Goal: Task Accomplishment & Management: Manage account settings

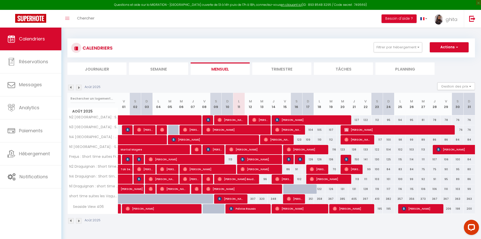
scroll to position [28, 0]
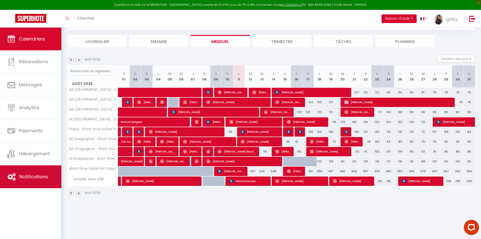
click at [34, 175] on span "Notifications" at bounding box center [33, 176] width 29 height 6
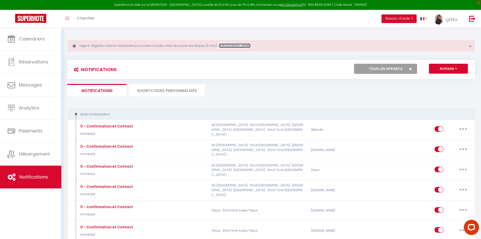
click at [251, 45] on link "[URL][DOMAIN_NAME]" at bounding box center [234, 45] width 31 height 4
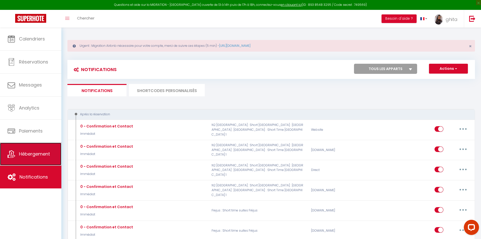
click at [37, 155] on span "Hébergement" at bounding box center [34, 154] width 31 height 6
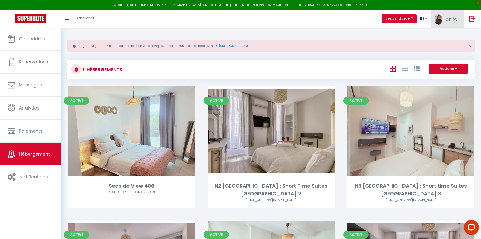
click at [454, 15] on link "ghita" at bounding box center [447, 19] width 33 height 18
click at [445, 34] on link "Paramètres" at bounding box center [443, 35] width 37 height 9
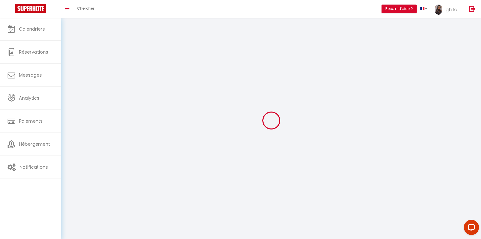
type input "ghita"
type input "vareille"
type input "0609154202"
type input "65, IMP DES RESTANQUES, chemin impair"
type input "83550"
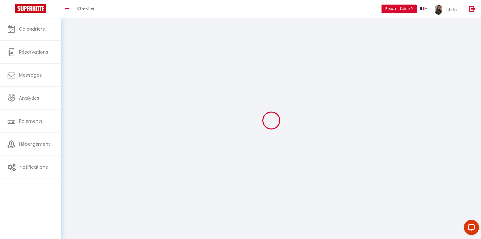
type input "VIDAUBAN"
type input "p2BFmmOYgppDcuvxibtpJnMwS"
type input "slWC8WfSqi2ySGxtDgEObB1sN"
select select "28"
select select "fr"
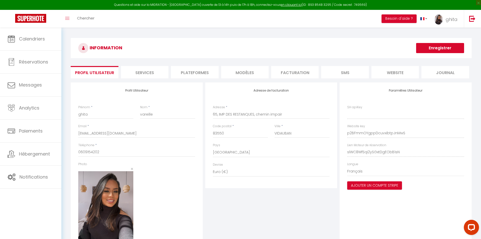
type input "p2BFmmOYgppDcuvxibtpJnMwS"
type input "slWC8WfSqi2ySGxtDgEObB1sN"
type input "[URL][DOMAIN_NAME]"
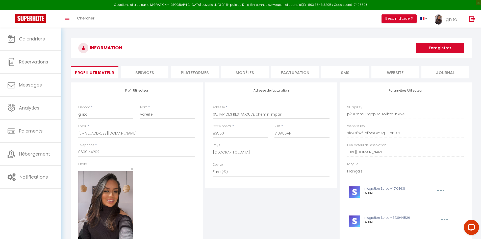
click at [201, 73] on li "Plateformes" at bounding box center [194, 72] width 47 height 12
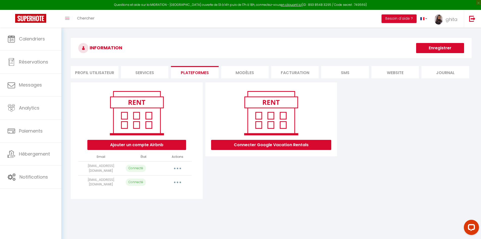
click at [177, 166] on button "button" at bounding box center [178, 168] width 14 height 8
click at [148, 197] on link "Reconnecter le compte" at bounding box center [155, 197] width 56 height 9
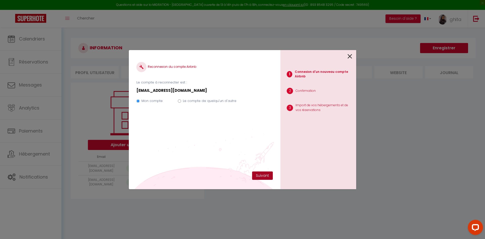
click at [267, 174] on button "Suivant" at bounding box center [262, 175] width 21 height 9
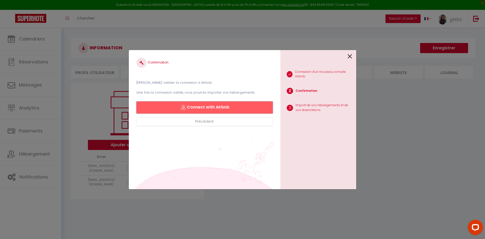
click at [211, 107] on button "Connect with Airbnb" at bounding box center [204, 107] width 136 height 12
click at [350, 57] on icon at bounding box center [350, 57] width 5 height 8
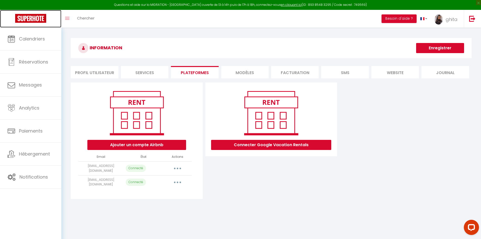
click at [29, 20] on img at bounding box center [30, 18] width 31 height 9
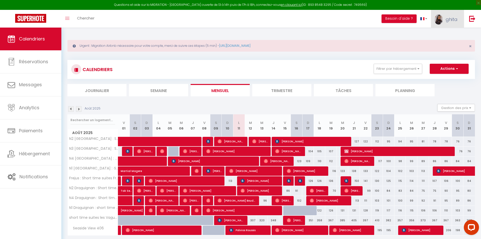
click at [451, 21] on span "ghita" at bounding box center [452, 19] width 12 height 6
click at [444, 35] on link "Paramètres" at bounding box center [443, 35] width 37 height 9
select select "28"
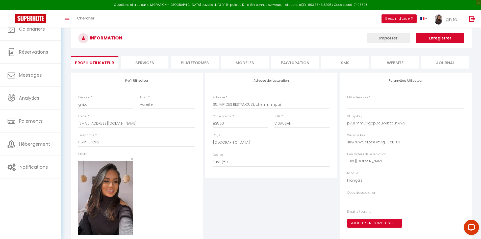
type input "p2BFmmOYgppDcuvxibtpJnMwS"
type input "slWC8WfSqi2ySGxtDgEObB1sN"
type input "[URL][DOMAIN_NAME]"
select select "fr"
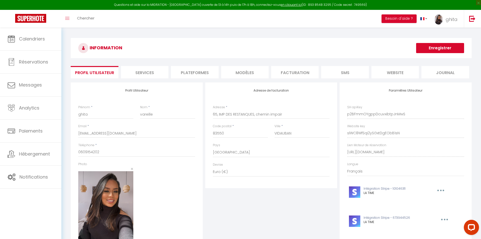
click at [351, 40] on h3 "INFORMATION" at bounding box center [271, 48] width 401 height 20
click at [192, 67] on li "Plateformes" at bounding box center [194, 72] width 47 height 12
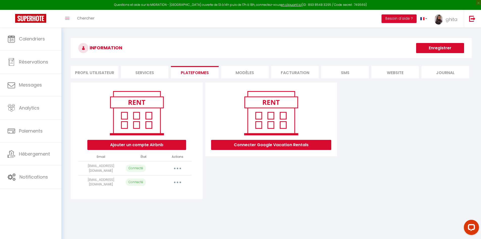
click at [180, 180] on button "button" at bounding box center [178, 182] width 14 height 8
click at [157, 209] on link "Reconnecter le compte" at bounding box center [155, 211] width 56 height 9
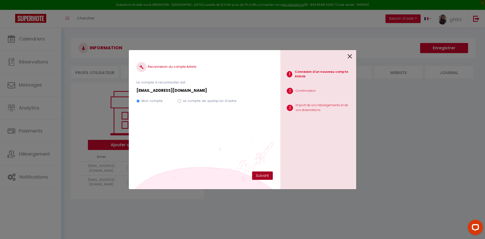
click at [267, 174] on button "Suivant" at bounding box center [262, 175] width 21 height 9
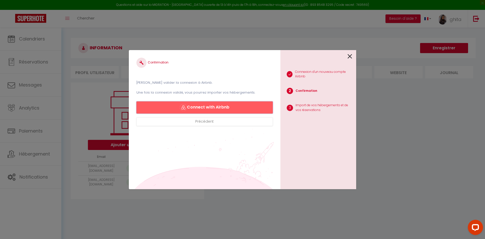
click at [218, 106] on button "Connect with Airbnb" at bounding box center [204, 107] width 136 height 12
click at [351, 53] on icon at bounding box center [350, 57] width 5 height 8
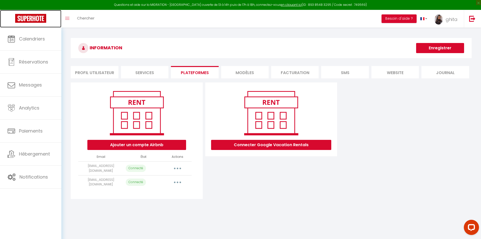
click at [32, 17] on img at bounding box center [30, 18] width 31 height 9
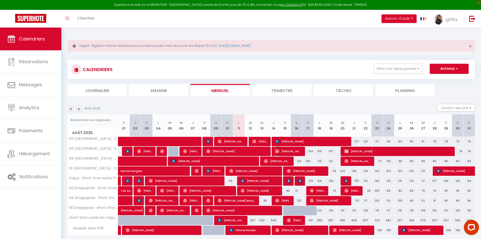
click at [290, 151] on span "[PERSON_NAME]" at bounding box center [288, 151] width 27 height 10
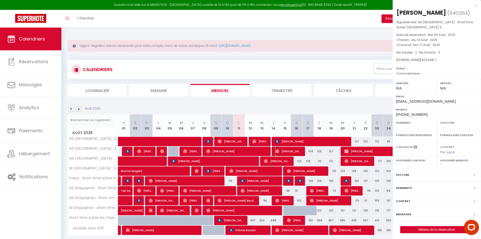
select select "OK"
select select "0"
select select "1"
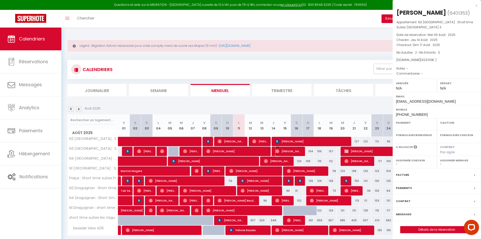
select select
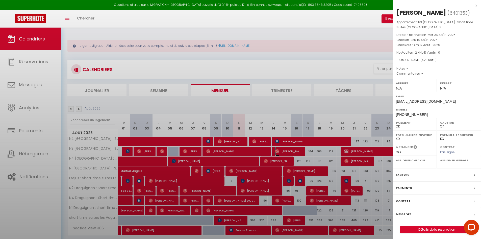
select select "28693"
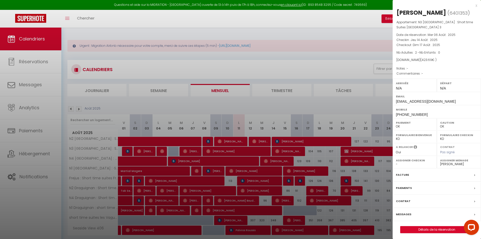
click at [40, 156] on div at bounding box center [240, 119] width 481 height 239
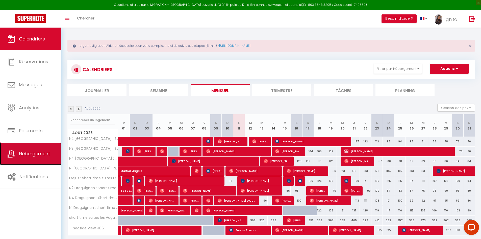
click at [28, 156] on span "Hébergement" at bounding box center [34, 153] width 31 height 6
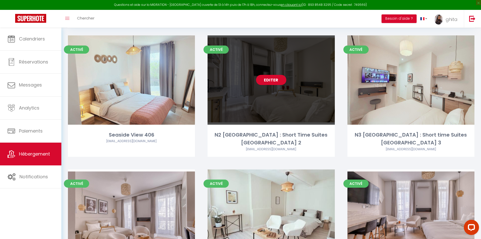
scroll to position [51, 0]
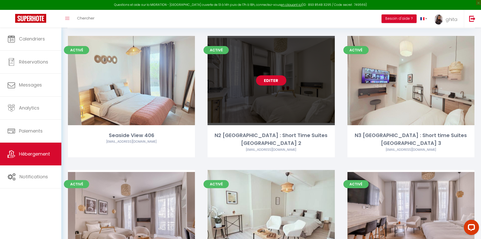
click at [269, 82] on link "Editer" at bounding box center [271, 80] width 30 height 10
select select "3"
select select "2"
select select "1"
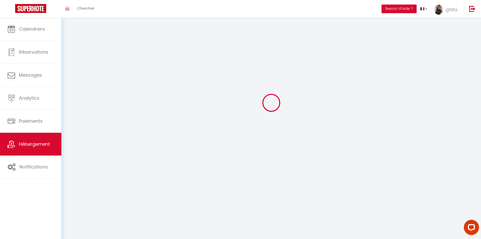
select select
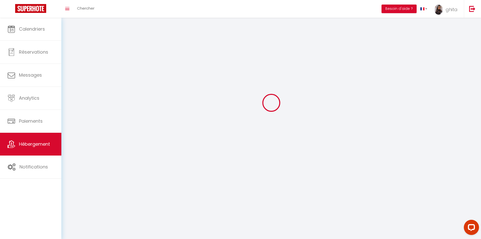
checkbox input "false"
select select
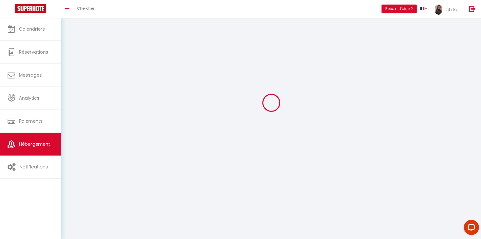
select select
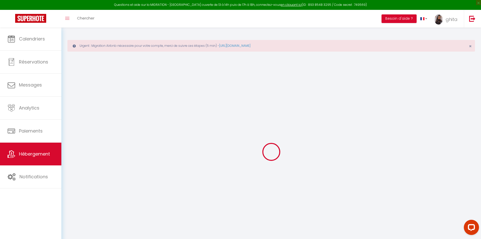
checkbox input "false"
checkbox input "true"
checkbox input "false"
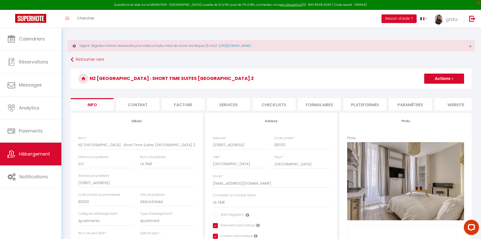
checkbox input "false"
checkbox input "true"
checkbox input "false"
select select "5693-1171550685532077400"
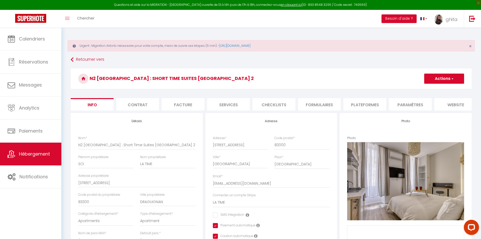
click at [367, 104] on li "Plateformes" at bounding box center [365, 104] width 43 height 12
select select
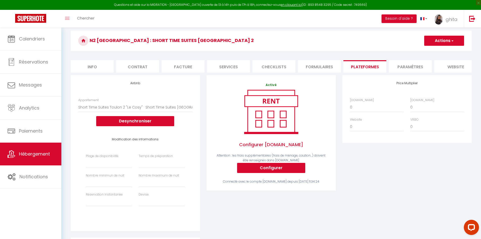
scroll to position [67, 0]
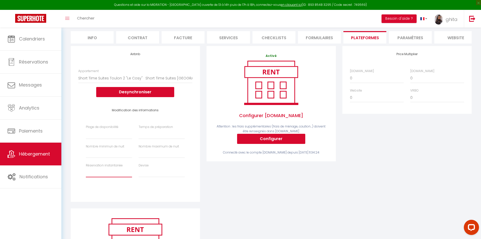
click at [97, 177] on select "Activée Demander des évaluations positives" at bounding box center [109, 172] width 46 height 10
select select "everyone"
click at [86, 171] on select "Activée Demander des évaluations positives" at bounding box center [109, 172] width 46 height 10
select select
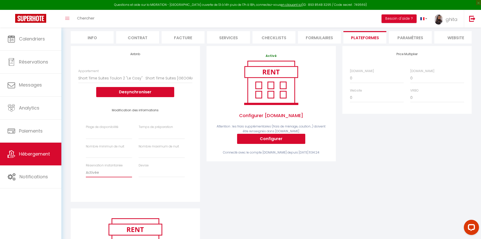
select select
click at [101, 139] on select "Date indisponible par [PERSON_NAME] 1 mois 3 mois 6 mois 9 mois 12 mois 24 mois" at bounding box center [109, 134] width 46 height 10
click at [148, 139] on select "Aucun 1 nuit avant et après chaque réservation 2 nuits avant et après chaque ré…" at bounding box center [162, 134] width 46 height 10
click at [197, 116] on div "Airbnb Appartement Suite N°1 "Le studio" · Short Time Suites [GEOGRAPHIC_DATA] …" at bounding box center [135, 123] width 129 height 155
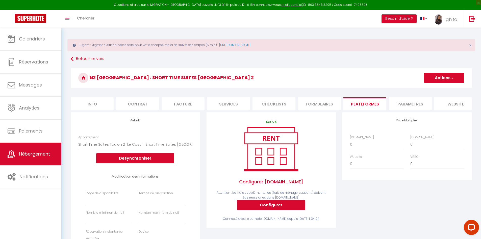
scroll to position [0, 0]
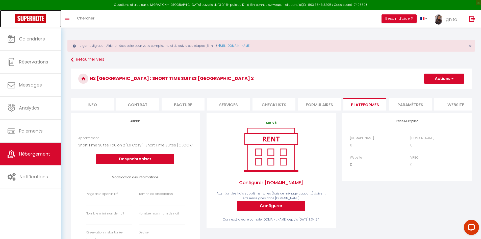
click at [30, 20] on img at bounding box center [30, 18] width 31 height 9
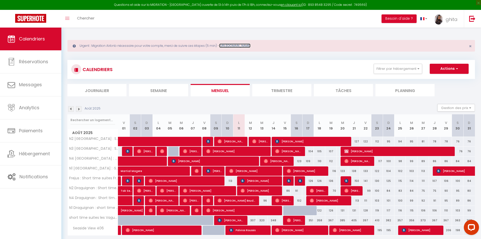
click at [251, 45] on link "[URL][DOMAIN_NAME]" at bounding box center [234, 45] width 31 height 4
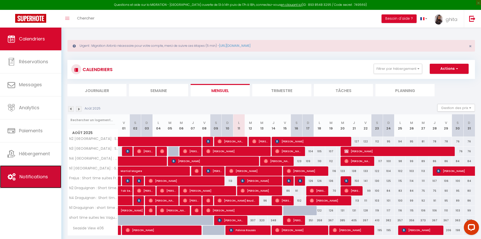
click at [34, 175] on span "Notifications" at bounding box center [33, 176] width 29 height 6
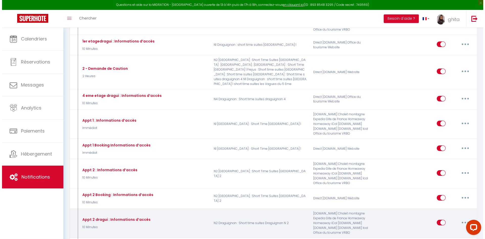
scroll to position [480, 0]
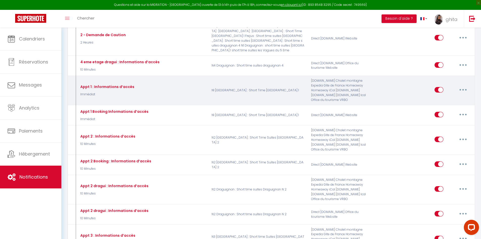
click at [467, 91] on button "button" at bounding box center [463, 90] width 14 height 8
click at [447, 105] on link "Editer" at bounding box center [449, 101] width 37 height 9
type input "Appt 1 : Informations d’accès"
select select "Immédiat"
select select "if_booking_is_paid"
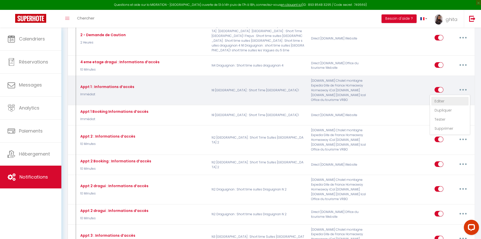
checkbox input "true"
checkbox input "false"
radio input "true"
type input "Procédure pour le checkin - [RENTAL:NAME]"
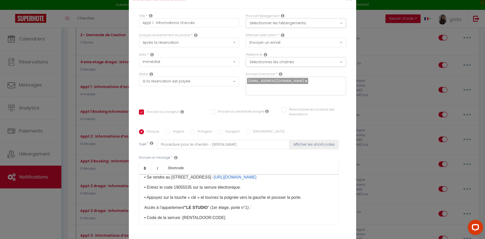
scroll to position [76, 0]
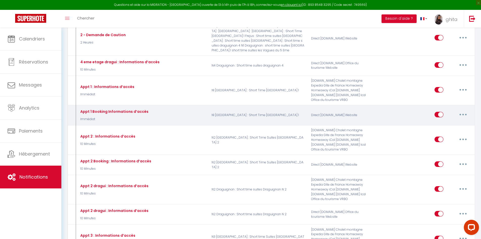
click at [467, 118] on button "button" at bounding box center [463, 114] width 14 height 8
click at [443, 130] on link "Editer" at bounding box center [449, 125] width 37 height 9
type input "Appt 1 Booking Informations d’accès"
select select "if_deposit_is_paid"
checkbox input "true"
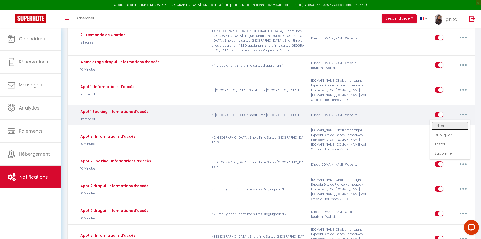
checkbox input "false"
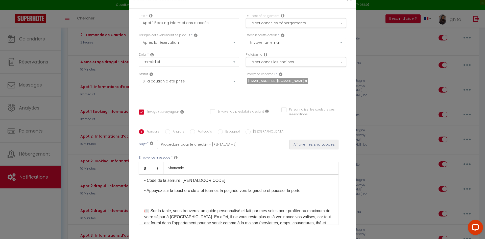
scroll to position [101, 0]
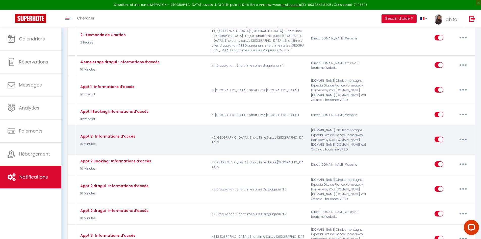
click at [464, 141] on button "button" at bounding box center [463, 139] width 14 height 8
click at [441, 155] on link "Editer" at bounding box center [449, 150] width 37 height 9
type input "Appt 2 : Informations d’accès"
select select "10 Minutes"
select select "if_booking_is_paid"
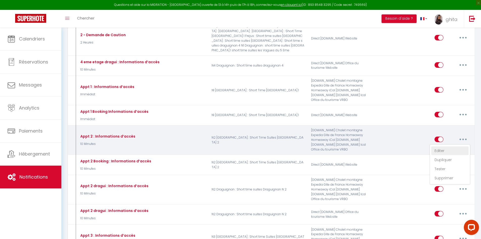
checkbox input "true"
checkbox input "false"
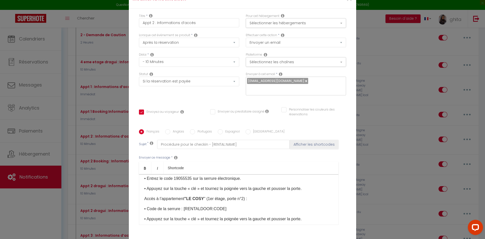
click at [265, 185] on p "• Appuyez sur la touche « clé » et tournez la poignée vers la gauche et pousser…" at bounding box center [238, 188] width 189 height 6
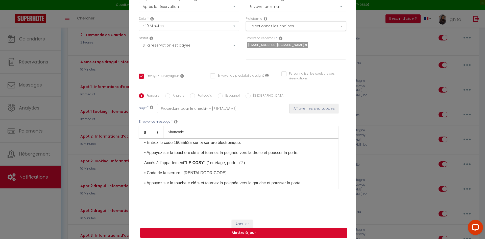
click at [263, 228] on button "Mettre à jour" at bounding box center [243, 233] width 207 height 10
checkbox input "true"
checkbox input "false"
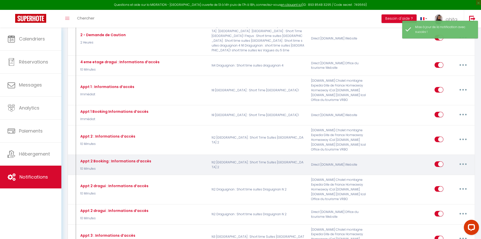
click at [462, 168] on button "button" at bounding box center [463, 164] width 14 height 8
click at [440, 180] on link "Editer" at bounding box center [449, 175] width 37 height 9
type input "Appt 2 Booking : Informations d’accès"
select select "10 Minutes"
select select "if_deposit_is_paid"
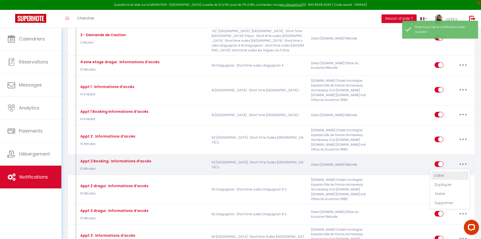
checkbox input "true"
checkbox input "false"
radio input "true"
type input "Procédure pour le checkin - [RENTAL:NAME]"
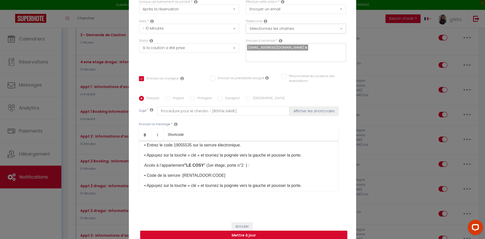
click at [267, 182] on p "• Appuyez sur la touche « clé » et tournez la poignée vers la gauche et pousser…" at bounding box center [238, 185] width 189 height 6
click at [263, 231] on button "Mettre à jour" at bounding box center [243, 235] width 207 height 10
checkbox input "true"
checkbox input "false"
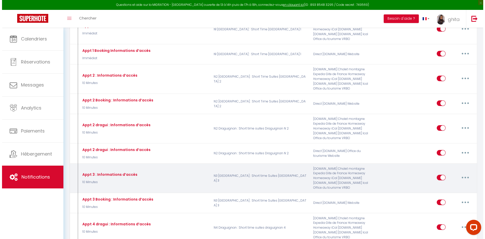
scroll to position [556, 0]
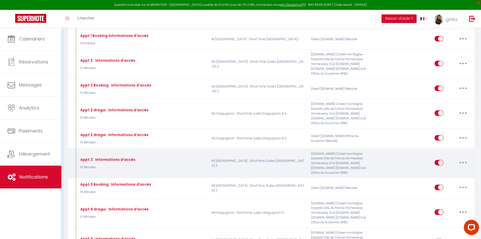
click at [467, 165] on button "button" at bounding box center [463, 162] width 14 height 8
click at [435, 178] on link "Editer" at bounding box center [449, 173] width 37 height 9
type input "Appt 3 : Informations d’accès"
select select "10 Minutes"
select select "if_booking_is_paid"
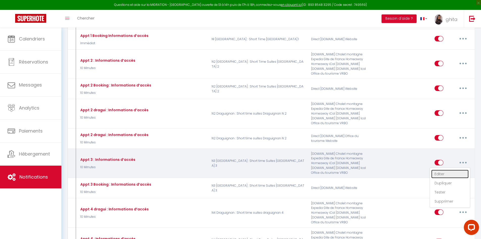
checkbox input "true"
checkbox input "false"
radio input "true"
type input "Procédure pour le checkin - [RENTAL:NAME]"
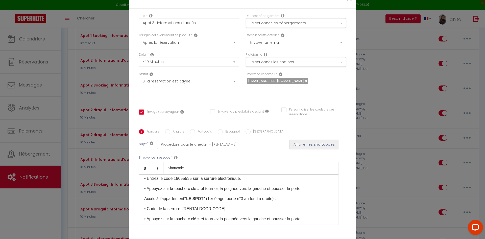
click at [266, 185] on p "• Appuyez sur la touche « clé » et tournez la poignée vers la gauche et pousser…" at bounding box center [238, 188] width 189 height 6
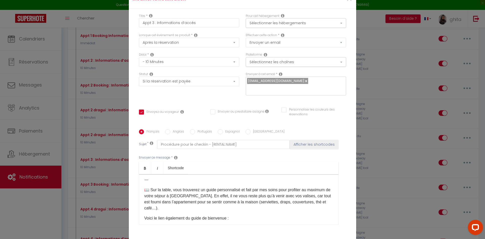
scroll to position [76, 0]
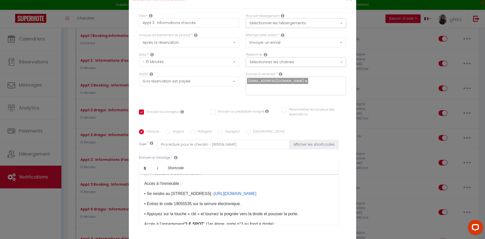
checkbox input "true"
checkbox input "false"
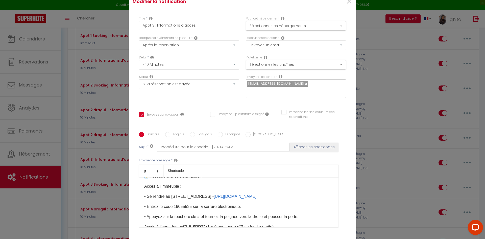
scroll to position [33, 0]
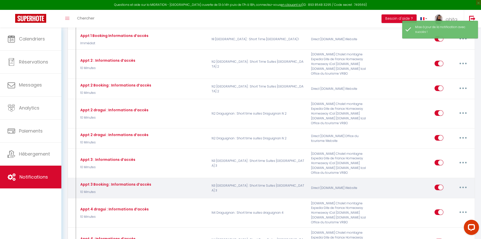
click at [464, 191] on button "button" at bounding box center [463, 187] width 14 height 8
click at [440, 203] on link "Editer" at bounding box center [449, 198] width 37 height 9
type input "Appt 3 Booking : Informations d’accès"
select select "10 Minutes"
select select "if_deposit_is_paid"
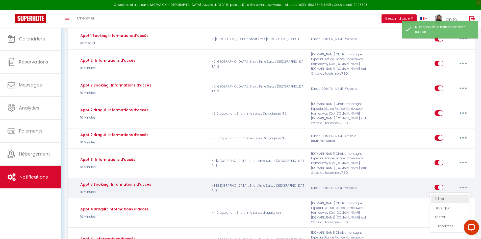
checkbox input "true"
checkbox input "false"
radio input "true"
type input "Procédure pour le checkin - [RENTAL:NAME]"
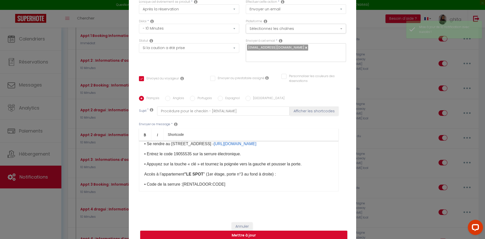
scroll to position [101, 0]
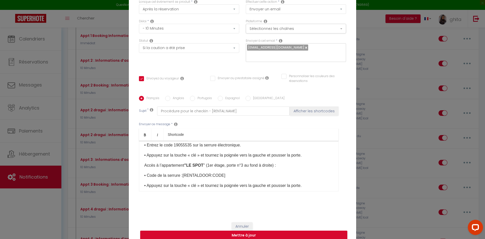
click at [266, 152] on p "• Appuyez sur la touche « clé » et tournez la poignée vers la gauche et pousser…" at bounding box center [238, 155] width 189 height 6
click at [266, 230] on button "Mettre à jour" at bounding box center [243, 235] width 207 height 10
checkbox input "true"
checkbox input "false"
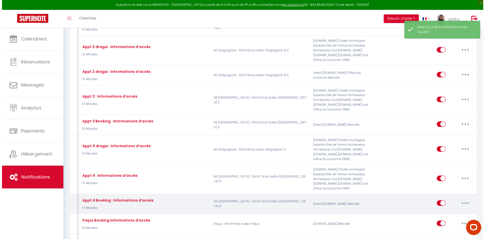
scroll to position [657, 0]
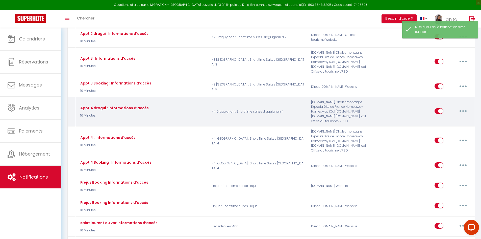
click at [461, 115] on button "button" at bounding box center [463, 111] width 14 height 8
click at [440, 127] on link "Editer" at bounding box center [449, 122] width 37 height 9
type input "Appt 4 dragui : Informations d’accès"
select select "10 Minutes"
select select "if_booking_is_paid"
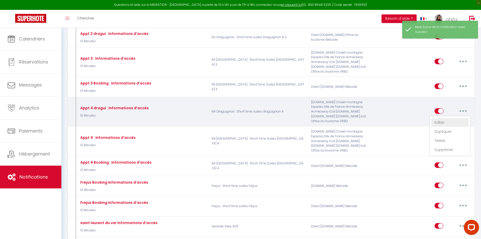
checkbox input "true"
checkbox input "false"
radio input "true"
type input "Procédure pour le checkin - [RENTAL:NAME]"
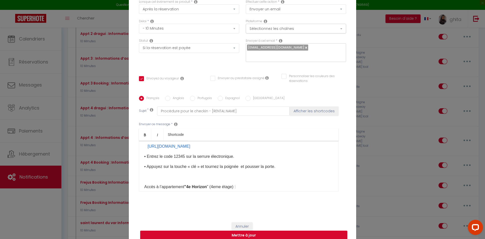
scroll to position [126, 0]
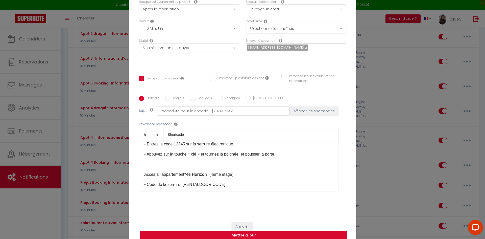
click at [241, 151] on p "• Appuyez sur la touche « clé » et tournez la poignée et pousser la porte." at bounding box center [238, 154] width 189 height 6
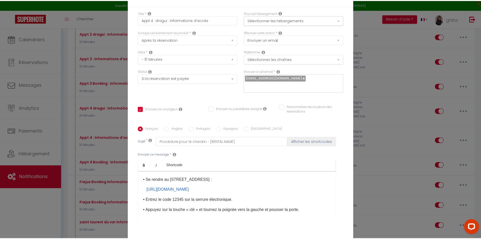
scroll to position [0, 0]
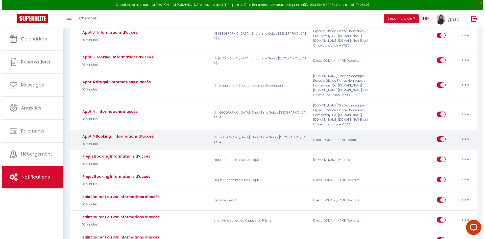
scroll to position [682, 0]
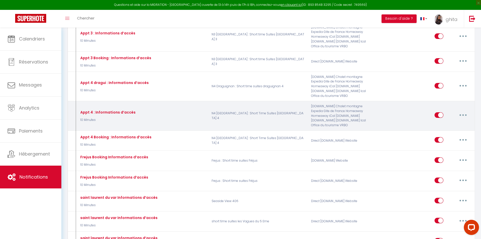
click at [462, 119] on button "button" at bounding box center [463, 115] width 14 height 8
click at [444, 131] on link "Editer" at bounding box center [449, 126] width 37 height 9
type input "Appt 4 : Informations d’accès"
checkbox input "true"
checkbox input "false"
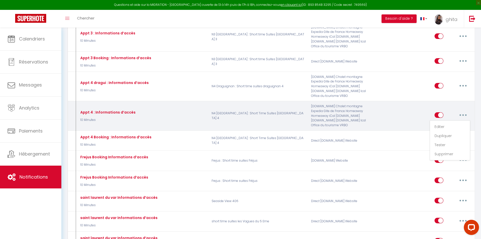
checkbox input "false"
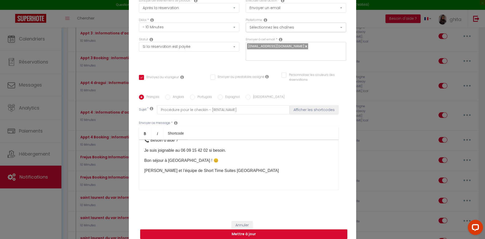
scroll to position [36, 0]
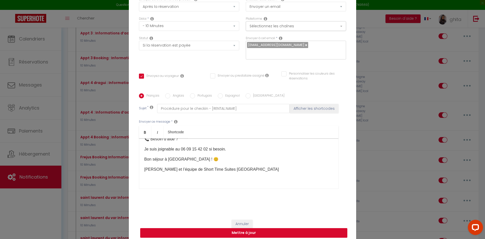
click at [255, 229] on button "Mettre à jour" at bounding box center [243, 233] width 207 height 10
checkbox input "true"
checkbox input "false"
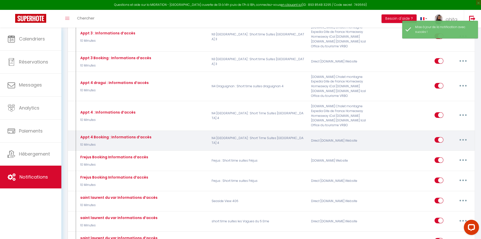
click at [464, 140] on icon "button" at bounding box center [464, 140] width 2 height 2
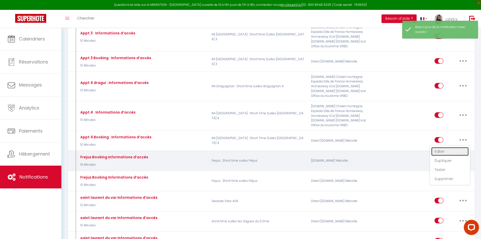
click at [439, 155] on link "Editer" at bounding box center [449, 151] width 37 height 9
type input "Appt 4 Booking : Informations d’accès"
select select "10 Minutes"
select select "if_deposit_is_paid"
checkbox input "true"
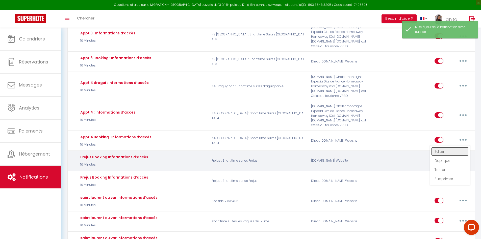
checkbox input "false"
radio input "true"
type input "Procédure pour le checkin - [RENTAL:NAME]"
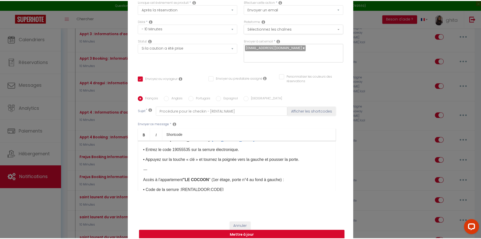
scroll to position [0, 0]
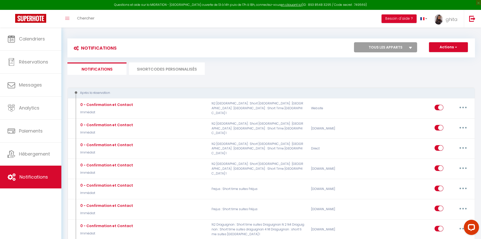
click at [400, 50] on select "Tous les apparts Seaside View 406 N2 [GEOGRAPHIC_DATA] : Short Time Suites [GEO…" at bounding box center [385, 47] width 63 height 10
select select "44152"
click at [354, 42] on select "Tous les apparts Seaside View 406 N2 [GEOGRAPHIC_DATA] : Short Time Suites [GEO…" at bounding box center [385, 47] width 63 height 10
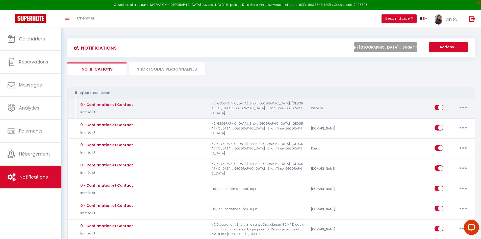
checkbox input "false"
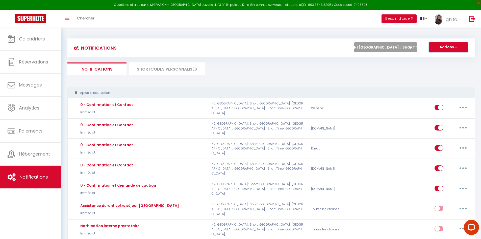
click at [449, 47] on button "Actions" at bounding box center [448, 47] width 39 height 10
click at [378, 74] on ul "Notifications SHORTCODES PERSONNALISÉS" at bounding box center [271, 68] width 408 height 12
click at [377, 46] on select "Tous les apparts Seaside View 406 N2 [GEOGRAPHIC_DATA] : Short Time Suites [GEO…" at bounding box center [385, 47] width 63 height 10
click at [335, 70] on ul "Notifications SHORTCODES PERSONNALISÉS" at bounding box center [271, 68] width 408 height 12
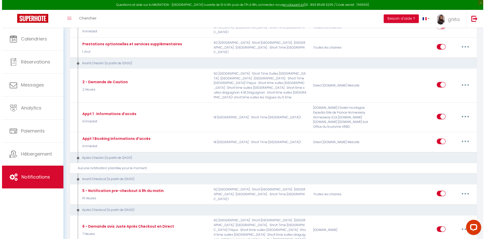
scroll to position [202, 0]
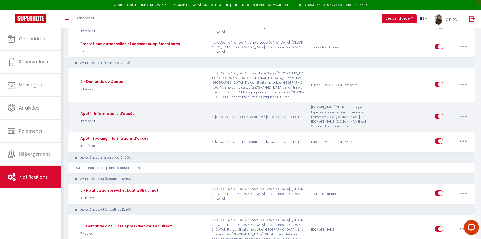
click at [461, 120] on button "button" at bounding box center [463, 116] width 14 height 8
click at [442, 132] on link "Editer" at bounding box center [449, 128] width 37 height 9
type input "Appt 1 : Informations d’accès"
select select "Immédiat"
select select "if_booking_is_paid"
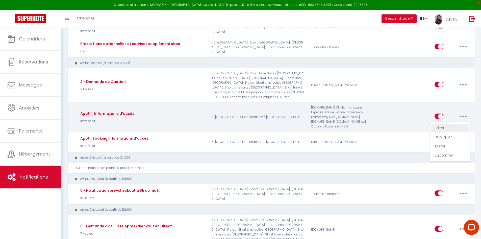
checkbox input "true"
checkbox input "false"
radio input "true"
type input "Procédure pour le checkin - [RENTAL:NAME]"
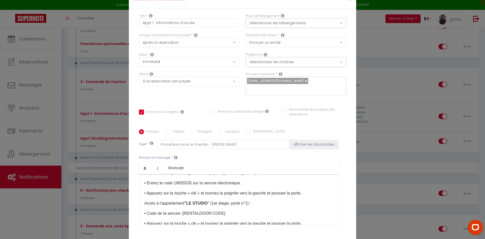
scroll to position [122, 0]
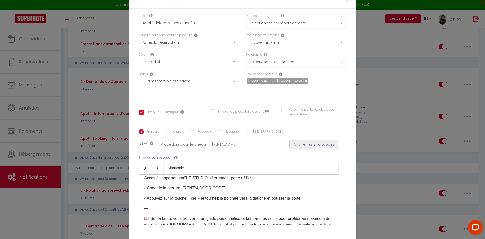
click at [266, 195] on p "• Appuyez sur la touche « clé » et tournez la poignée vers la gauche et pousser…" at bounding box center [238, 198] width 189 height 6
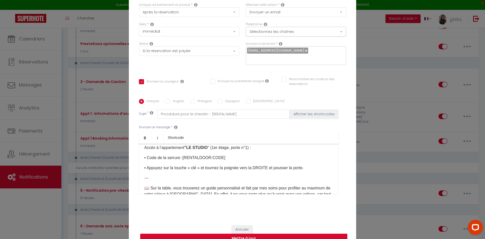
scroll to position [36, 0]
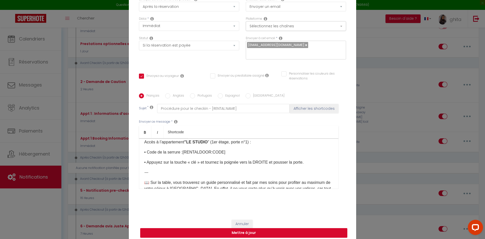
click at [253, 228] on button "Mettre à jour" at bounding box center [243, 233] width 207 height 10
checkbox input "true"
checkbox input "false"
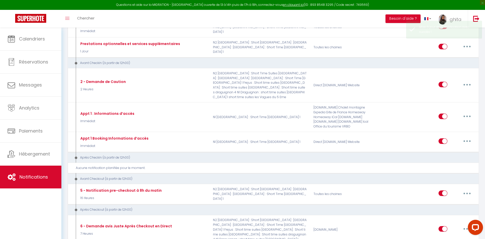
scroll to position [0, 0]
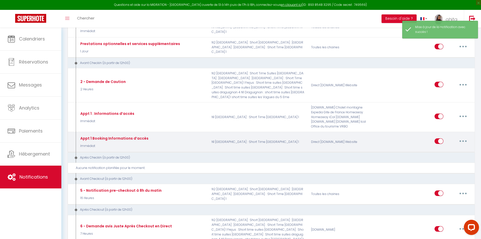
click at [462, 145] on button "button" at bounding box center [463, 141] width 14 height 8
click at [442, 157] on link "Editer" at bounding box center [449, 152] width 37 height 9
type input "Appt 1 Booking Informations d’accès"
select select "Immédiat"
select select "if_deposit_is_paid"
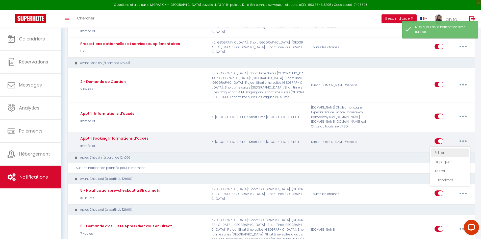
checkbox input "true"
checkbox input "false"
radio input "true"
type input "Procédure pour le checkin - [RENTAL:NAME]"
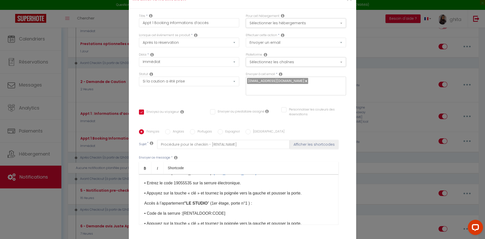
scroll to position [122, 0]
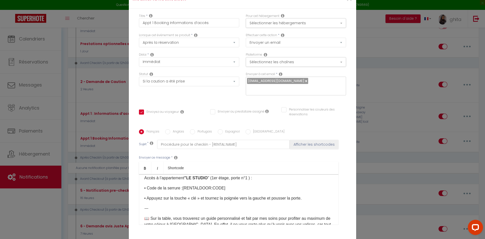
click at [266, 195] on p "• Appuyez sur la touche « clé » et tournez la poignée vers la gauche et pousser…" at bounding box center [238, 198] width 189 height 6
checkbox input "true"
checkbox input "false"
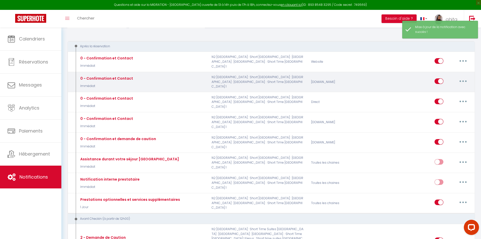
scroll to position [0, 0]
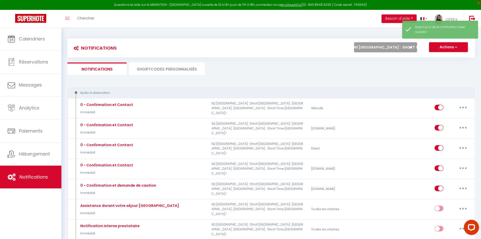
click at [408, 50] on select "Tous les apparts Seaside View 406 N2 [GEOGRAPHIC_DATA] : Short Time Suites [GEO…" at bounding box center [385, 47] width 63 height 10
select select "43337"
click at [354, 42] on select "Tous les apparts Seaside View 406 N2 [GEOGRAPHIC_DATA] : Short Time Suites [GEO…" at bounding box center [385, 47] width 63 height 10
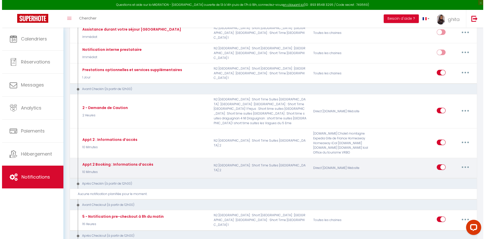
scroll to position [202, 0]
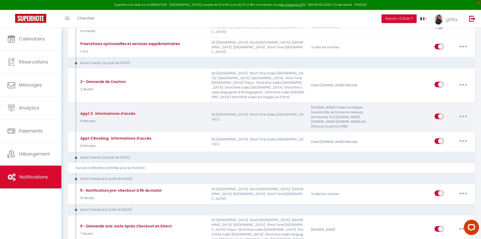
click at [467, 119] on button "button" at bounding box center [463, 116] width 14 height 8
click at [444, 132] on link "Editer" at bounding box center [449, 128] width 37 height 9
type input "Appt 2 : Informations d’accès"
select select "10 Minutes"
select select "if_booking_is_paid"
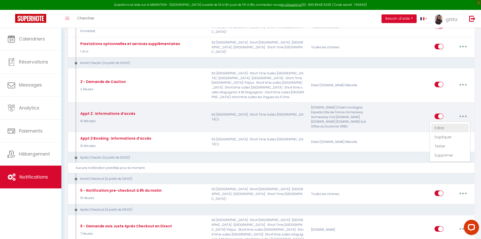
checkbox input "true"
checkbox input "false"
radio input "true"
type input "Procédure pour le checkin - [RENTAL:NAME]"
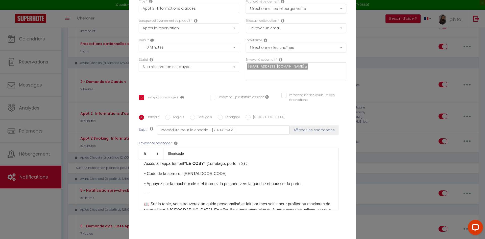
scroll to position [0, 0]
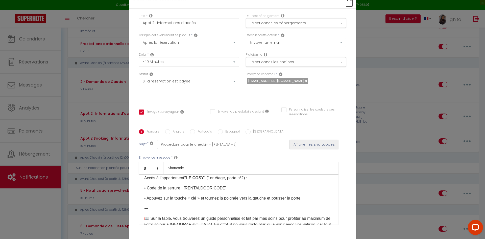
type input "Appt 2 : Informations d’accès"
checkbox input "true"
checkbox input "false"
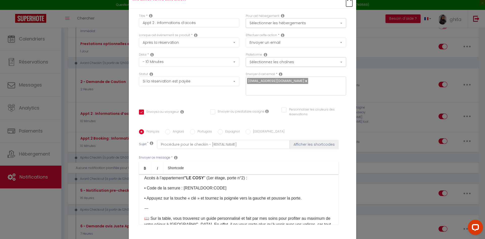
radio input "true"
type input "Procédure pour le checkin - [RENTAL:NAME]"
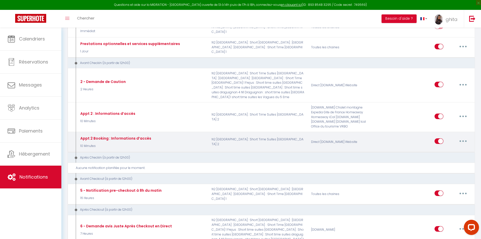
click at [465, 145] on button "button" at bounding box center [463, 141] width 14 height 8
click at [445, 157] on link "Editer" at bounding box center [449, 152] width 37 height 9
type input "Appt 2 Booking : Informations d’accès"
select select "if_deposit_is_paid"
checkbox input "true"
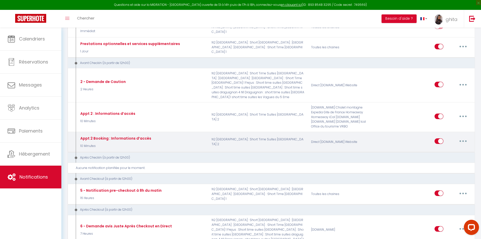
checkbox input "false"
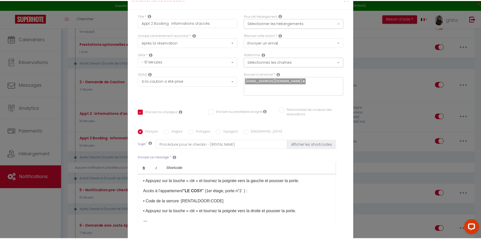
scroll to position [96, 0]
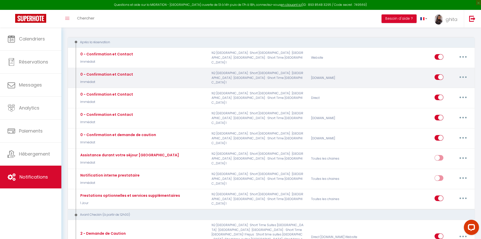
scroll to position [0, 0]
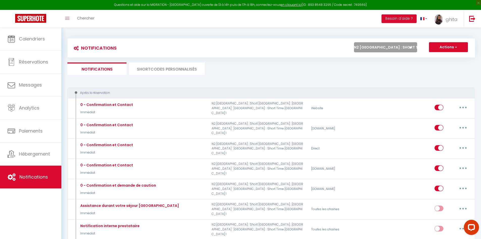
click at [398, 44] on select "Tous les apparts Seaside View 406 N2 [GEOGRAPHIC_DATA] : Short Time Suites [GEO…" at bounding box center [385, 47] width 63 height 10
select select "43338"
click at [354, 42] on select "Tous les apparts Seaside View 406 N2 [GEOGRAPHIC_DATA] : Short Time Suites [GEO…" at bounding box center [385, 47] width 63 height 10
checkbox input "false"
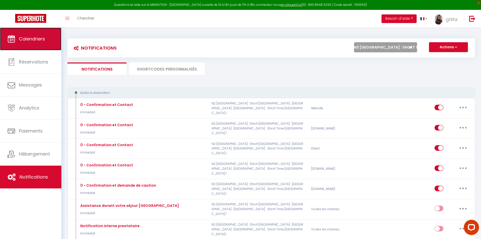
click at [35, 38] on span "Calendriers" at bounding box center [32, 39] width 26 height 6
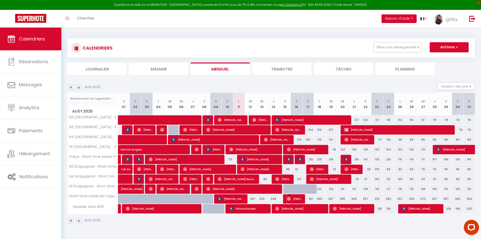
click at [298, 197] on span "[PERSON_NAME]" at bounding box center [294, 199] width 15 height 10
select select "OK"
select select "0"
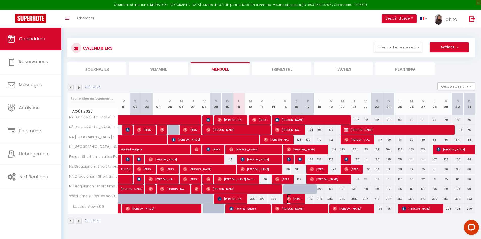
select select "1"
select select
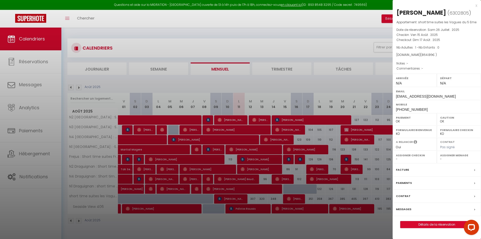
click at [368, 30] on div at bounding box center [240, 119] width 481 height 239
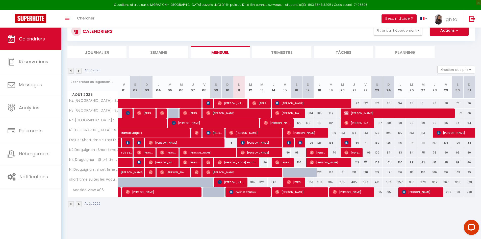
scroll to position [25, 0]
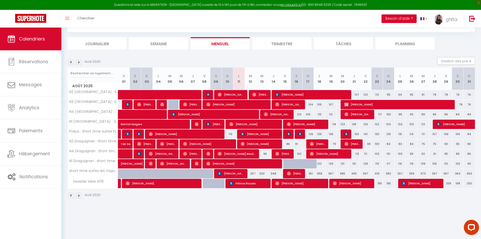
click at [283, 43] on li "Trimestre" at bounding box center [281, 43] width 59 height 12
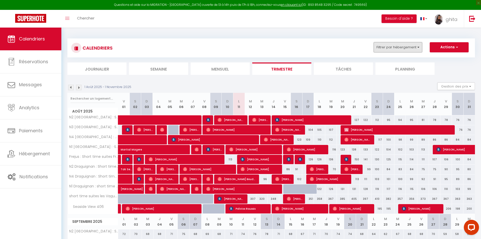
click at [410, 45] on button "Filtrer par hébergement" at bounding box center [398, 47] width 48 height 10
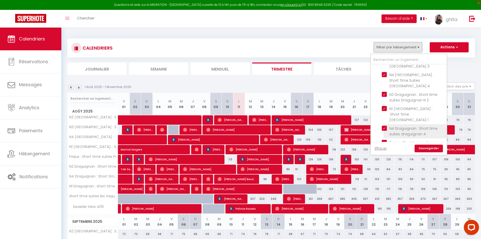
scroll to position [76, 0]
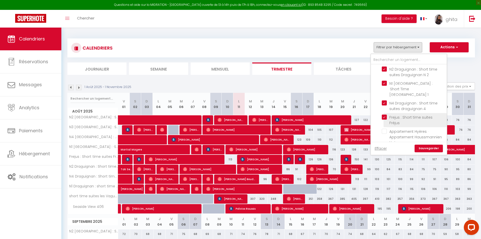
click at [385, 114] on input "Frejus : Short time suites Fréjus" at bounding box center [413, 116] width 63 height 5
checkbox input "false"
click at [439, 149] on link "Sauvegarder" at bounding box center [429, 148] width 28 height 8
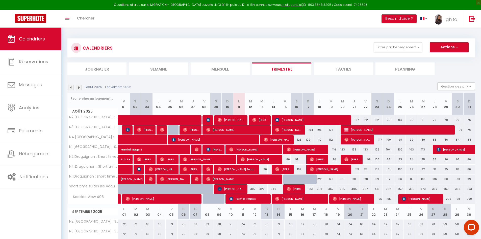
click at [286, 179] on div at bounding box center [289, 179] width 12 height 10
type input "129"
select select "1"
type input "Ven 15 Août 2025"
type input "[PERSON_NAME][DATE]"
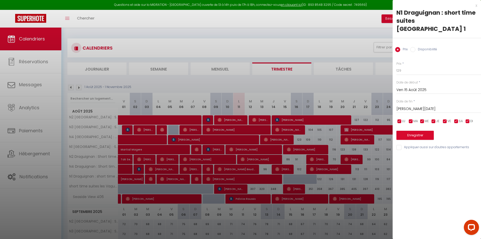
click at [414, 47] on input "Disponibilité" at bounding box center [412, 49] width 5 height 5
radio input "true"
radio input "false"
click at [415, 66] on select "Disponible Indisponible" at bounding box center [439, 71] width 85 height 10
click at [397, 66] on select "Disponible Indisponible" at bounding box center [439, 71] width 85 height 10
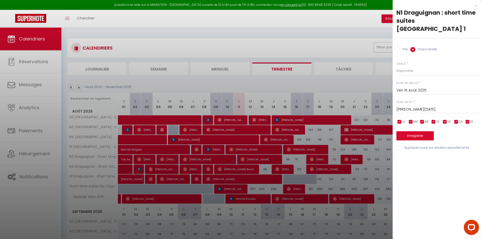
click at [418, 106] on input "[PERSON_NAME][DATE]" at bounding box center [439, 109] width 85 height 7
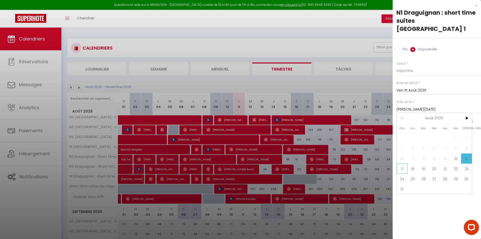
click at [405, 163] on span "17" at bounding box center [402, 168] width 11 height 10
type input "Dim 17 Août 2025"
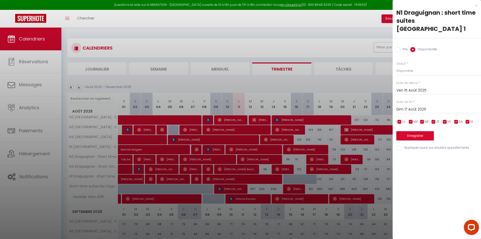
click at [417, 131] on button "Enregistrer" at bounding box center [415, 135] width 37 height 9
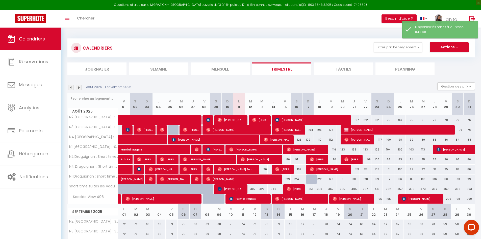
click at [315, 181] on div "122" at bounding box center [320, 178] width 12 height 9
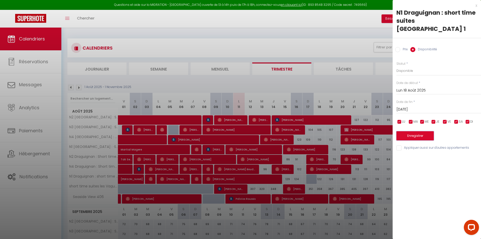
click at [413, 131] on button "Enregistrer" at bounding box center [415, 135] width 37 height 9
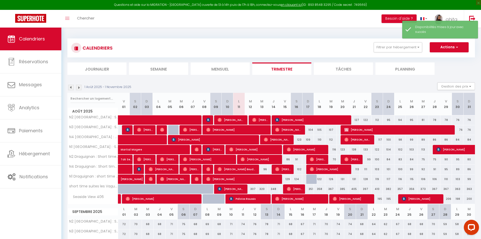
click at [314, 177] on div "122" at bounding box center [320, 178] width 12 height 9
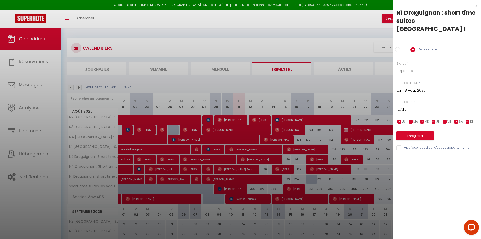
click at [414, 87] on input "Lun 18 Août 2025" at bounding box center [439, 90] width 85 height 7
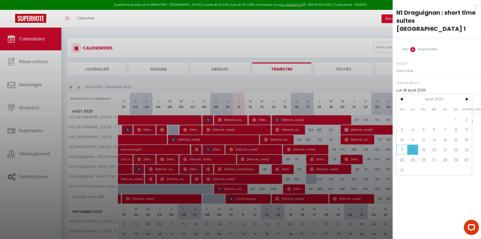
click at [401, 144] on span "17" at bounding box center [402, 149] width 11 height 10
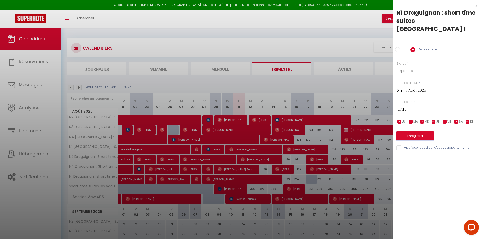
click at [416, 131] on button "Enregistrer" at bounding box center [415, 135] width 37 height 9
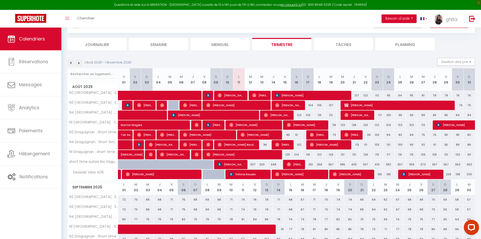
scroll to position [0, 0]
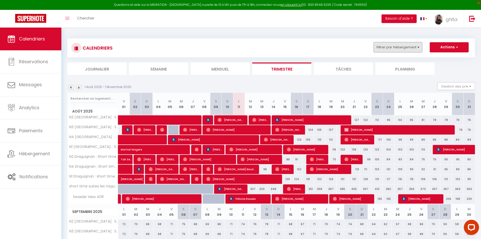
click at [416, 47] on button "Filtrer par hébergement" at bounding box center [398, 47] width 48 height 10
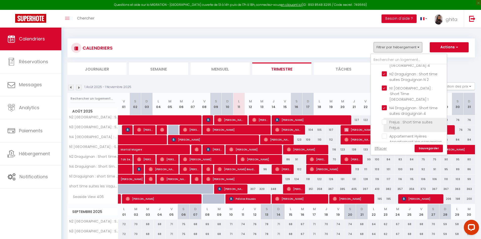
scroll to position [76, 0]
click at [387, 114] on input "Frejus : Short time suites Fréjus" at bounding box center [413, 116] width 63 height 5
click at [428, 145] on link "Sauvegarder" at bounding box center [429, 148] width 28 height 8
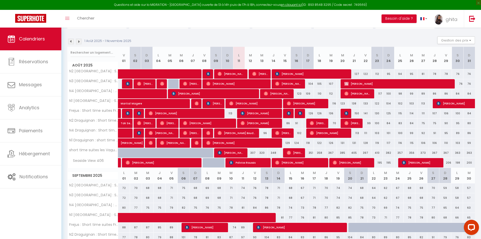
scroll to position [51, 0]
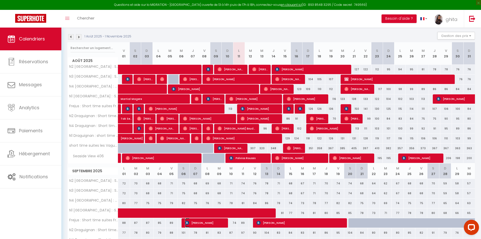
click at [210, 225] on span "[PERSON_NAME]" at bounding box center [204, 223] width 39 height 10
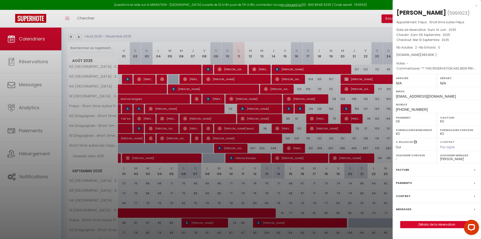
click at [360, 34] on div at bounding box center [240, 119] width 481 height 239
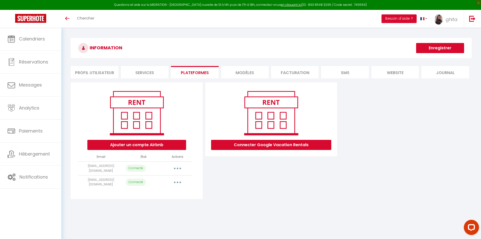
click at [179, 178] on button "button" at bounding box center [178, 182] width 14 height 8
click at [159, 210] on link "Reconnecter le compte" at bounding box center [155, 211] width 56 height 9
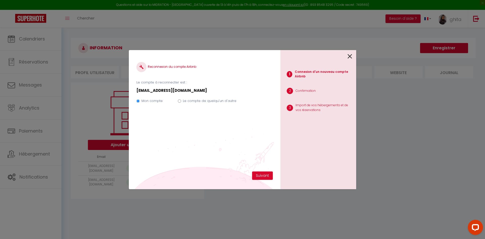
select select "44152"
select select "43337"
select select "43338"
select select "43874"
select select "69731"
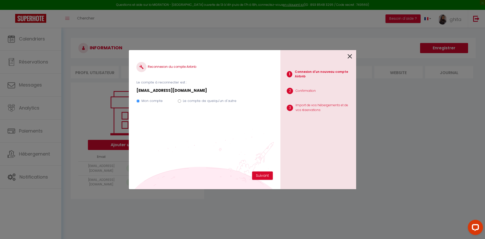
select select "69775"
select select "69862"
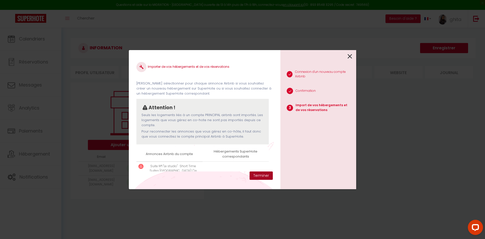
click at [260, 174] on button "Terminer" at bounding box center [261, 175] width 23 height 9
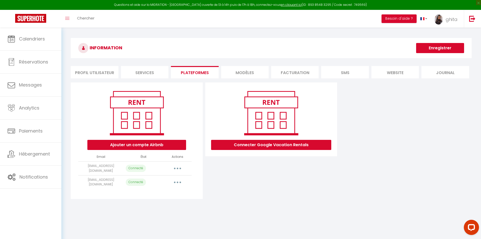
click at [179, 180] on button "button" at bounding box center [178, 182] width 14 height 8
click at [156, 210] on link "Reconnecter le compte" at bounding box center [155, 211] width 56 height 9
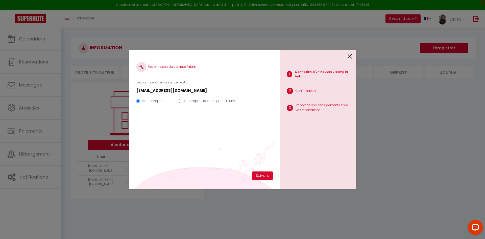
click at [178, 100] on input "Le compte de quelqu'un d'autre" at bounding box center [179, 100] width 3 height 3
radio input "true"
radio input "false"
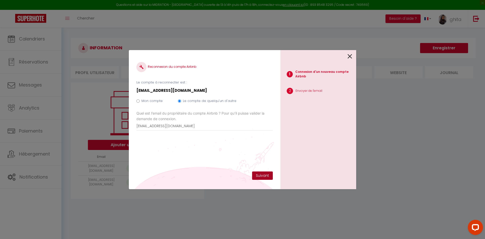
click at [257, 174] on button "Suivant" at bounding box center [262, 175] width 21 height 9
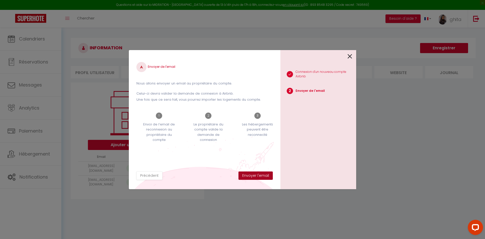
click at [256, 174] on button "Envoyer l'email" at bounding box center [255, 175] width 34 height 9
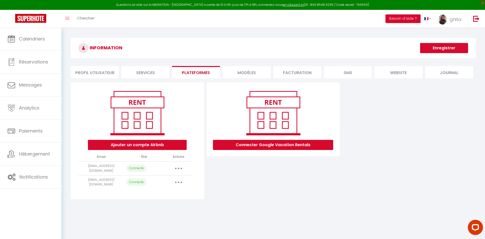
select select "44152"
select select "43337"
select select "43338"
select select "43874"
select select "69731"
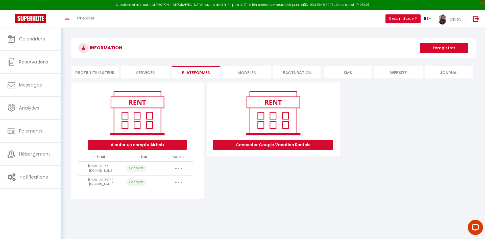
select select "69775"
select select "69862"
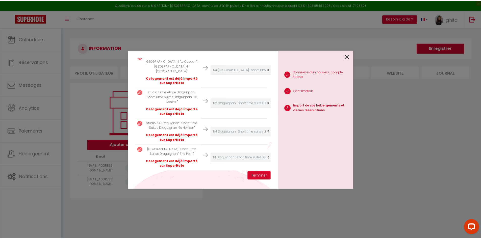
scroll to position [204, 0]
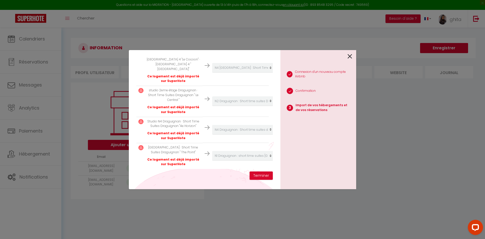
click at [351, 56] on icon at bounding box center [350, 57] width 5 height 8
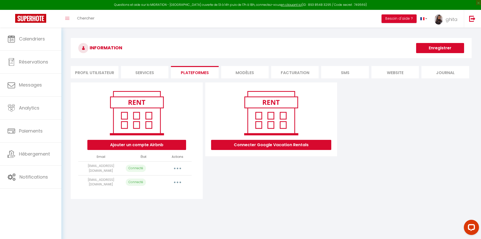
click at [176, 179] on button "button" at bounding box center [178, 182] width 14 height 8
click at [157, 209] on link "Reconnecter le compte" at bounding box center [155, 211] width 56 height 9
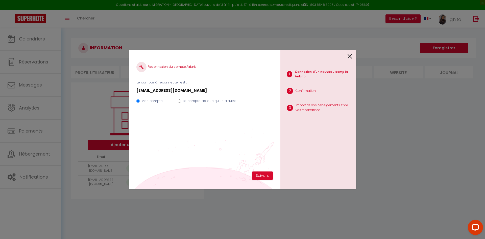
click at [180, 101] on input "Le compte de quelqu'un d'autre" at bounding box center [179, 100] width 3 height 3
radio input "true"
radio input "false"
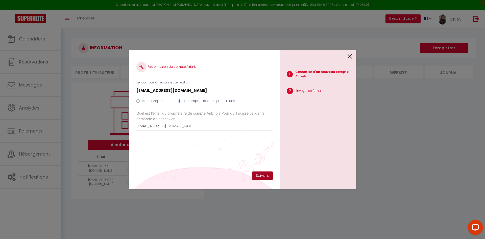
click at [258, 177] on button "Suivant" at bounding box center [262, 175] width 21 height 9
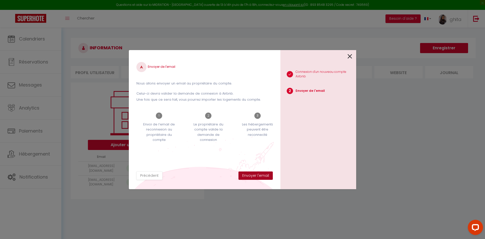
click at [260, 175] on button "Envoyer l'email" at bounding box center [255, 175] width 34 height 9
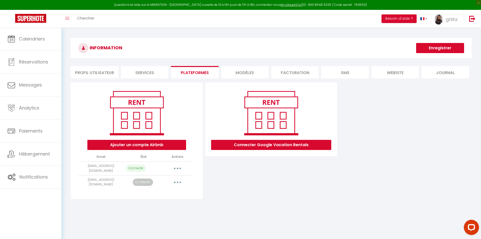
click at [177, 180] on button "button" at bounding box center [178, 182] width 14 height 8
click at [32, 19] on img at bounding box center [30, 18] width 31 height 9
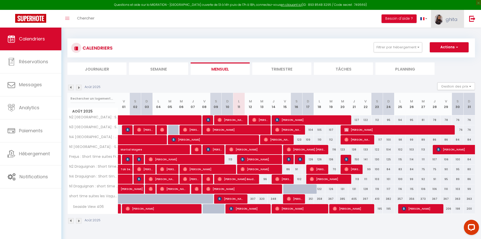
click at [452, 18] on span "ghita" at bounding box center [452, 19] width 12 height 6
click at [439, 35] on link "Paramètres" at bounding box center [443, 35] width 37 height 9
select select "28"
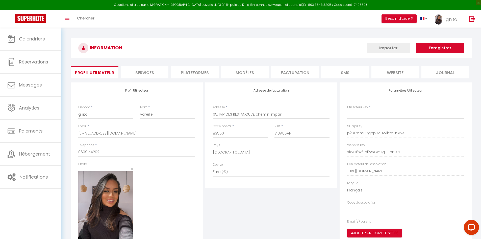
type input "p2BFmmOYgppDcuvxibtpJnMwS"
type input "slWC8WfSqi2ySGxtDgEObB1sN"
type input "[URL][DOMAIN_NAME]"
select select "fr"
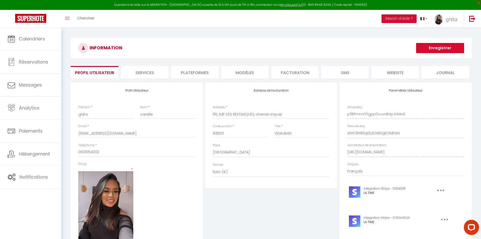
click at [204, 72] on li "Plateformes" at bounding box center [194, 72] width 47 height 12
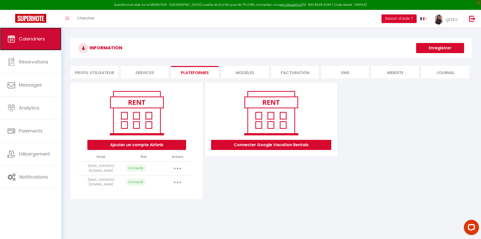
click at [31, 39] on span "Calendriers" at bounding box center [32, 39] width 26 height 6
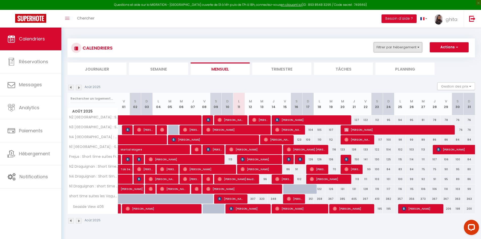
click at [411, 49] on button "Filtrer par hébergement" at bounding box center [398, 47] width 48 height 10
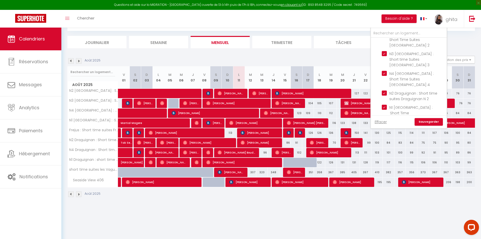
scroll to position [28, 0]
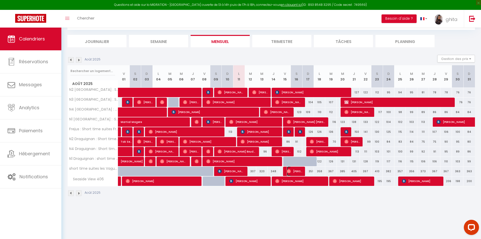
click at [293, 168] on span "[PERSON_NAME]" at bounding box center [294, 171] width 15 height 10
select select "OK"
select select "0"
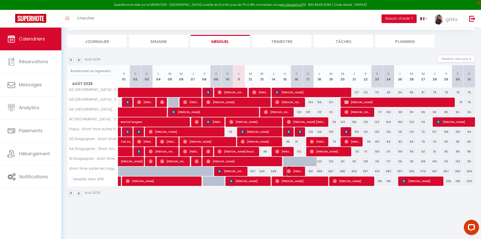
select select "1"
select select
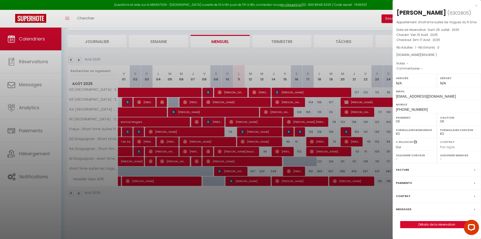
click at [368, 55] on div at bounding box center [240, 119] width 481 height 239
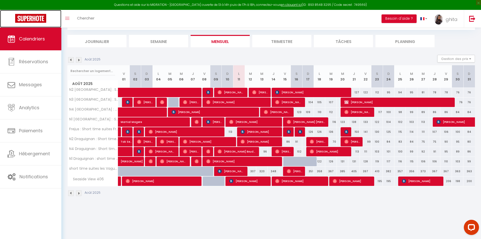
click at [31, 17] on img at bounding box center [30, 18] width 31 height 9
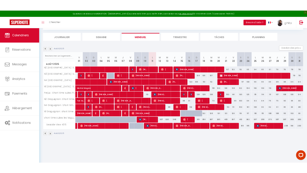
scroll to position [27, 0]
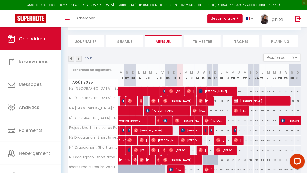
click at [155, 81] on th "J 07" at bounding box center [156, 75] width 6 height 22
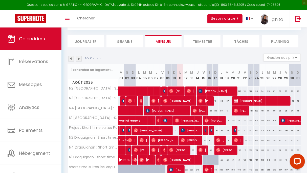
click at [155, 81] on th "J 07" at bounding box center [156, 75] width 6 height 22
